Goal: Information Seeking & Learning: Find specific fact

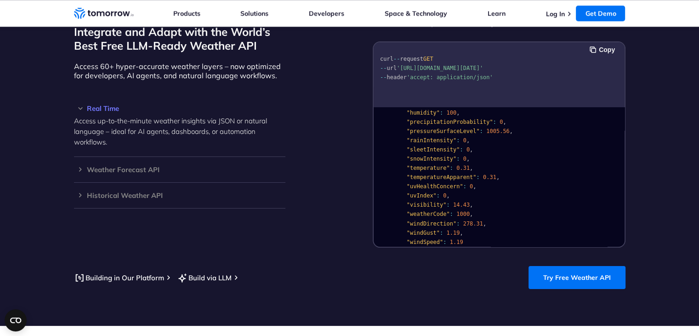
scroll to position [184, 0]
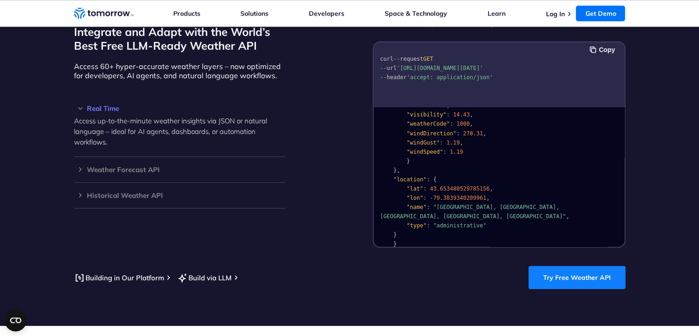
click at [564, 268] on link "Try Free Weather API" at bounding box center [577, 277] width 97 height 23
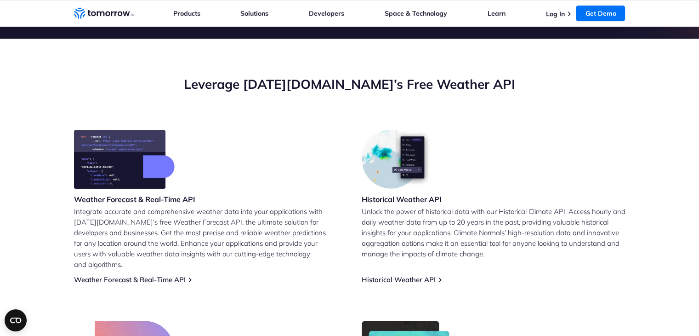
scroll to position [292, 0]
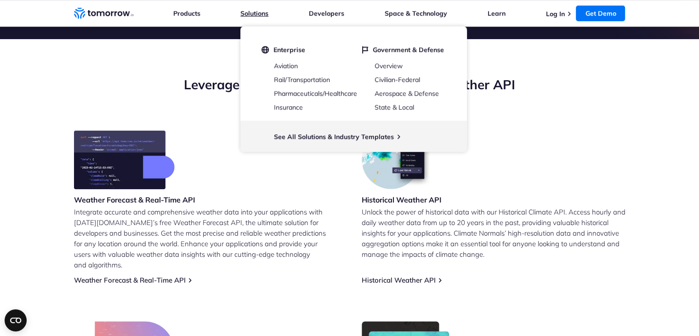
click at [257, 13] on link "Solutions" at bounding box center [254, 13] width 28 height 8
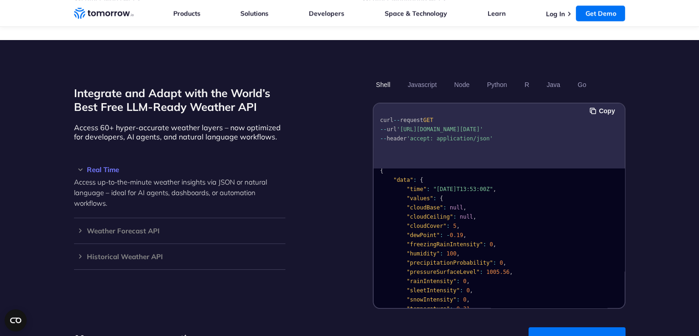
scroll to position [754, 0]
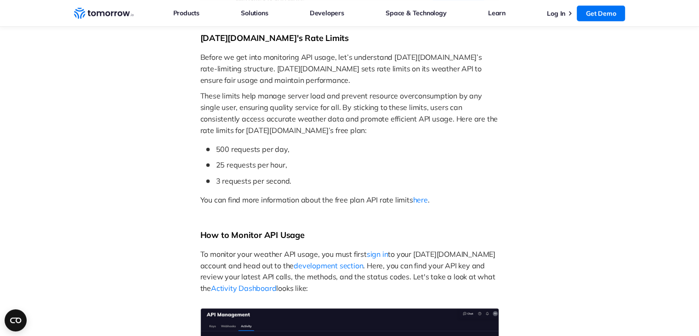
scroll to position [492, 0]
click at [275, 170] on p "25 requests per hour," at bounding box center [357, 164] width 283 height 11
click at [278, 151] on span "500 requests per day," at bounding box center [253, 149] width 74 height 9
click at [260, 154] on span "500 requests per day," at bounding box center [253, 149] width 74 height 9
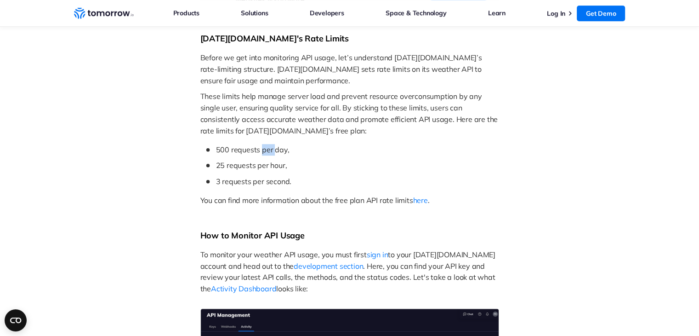
click at [260, 154] on span "500 requests per day," at bounding box center [253, 149] width 74 height 9
